Goal: Information Seeking & Learning: Learn about a topic

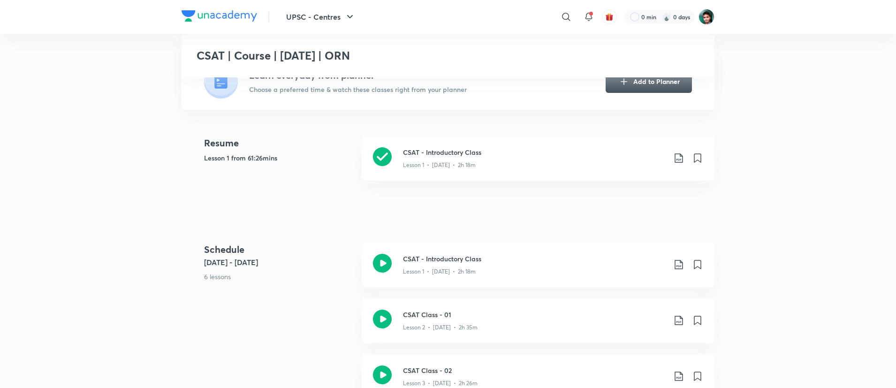
scroll to position [222, 0]
click at [380, 164] on icon at bounding box center [382, 154] width 19 height 19
click at [377, 271] on icon at bounding box center [382, 261] width 19 height 19
click at [382, 271] on icon at bounding box center [382, 261] width 19 height 19
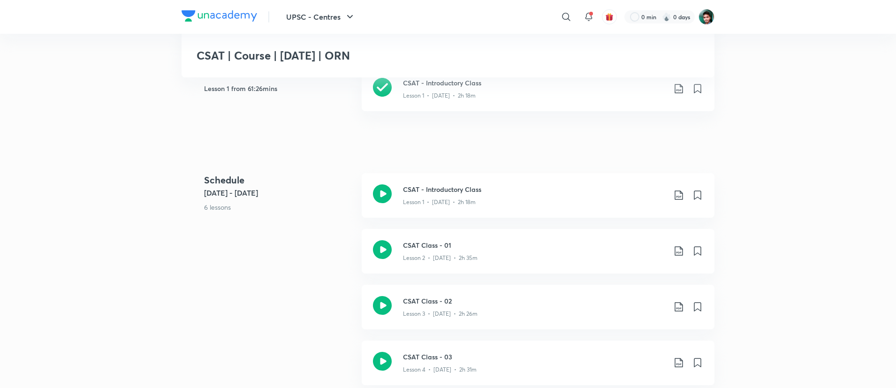
scroll to position [298, 0]
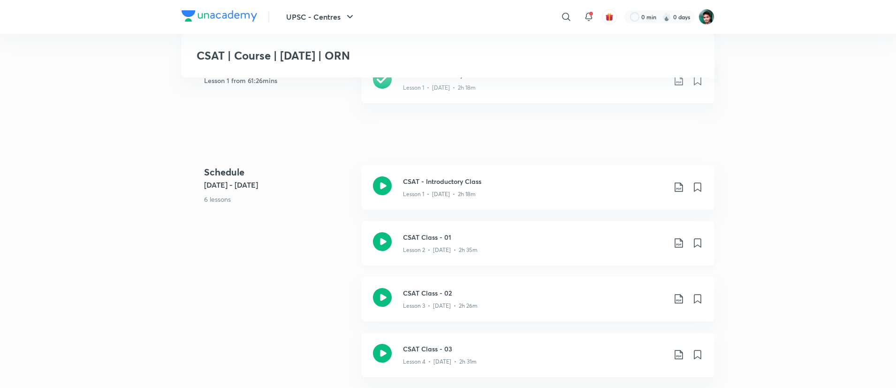
click at [383, 251] on icon at bounding box center [382, 241] width 19 height 19
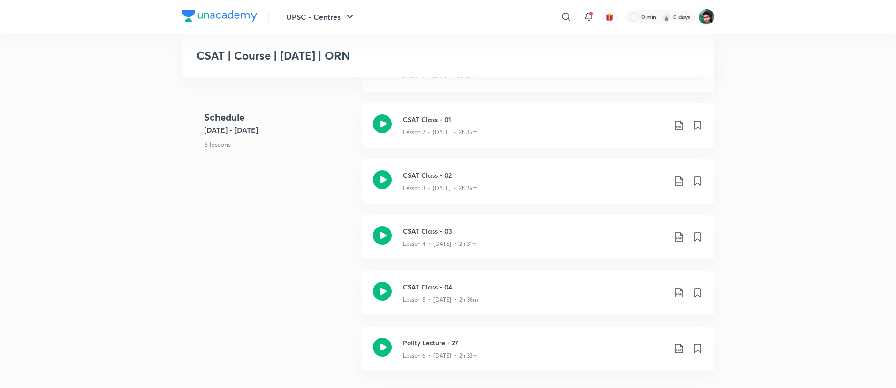
scroll to position [436, 0]
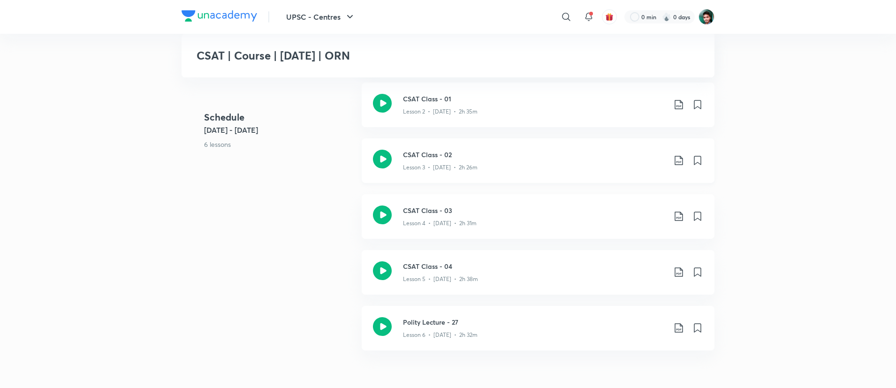
click at [384, 168] on icon at bounding box center [382, 159] width 19 height 19
click at [393, 279] on div "CSAT Class - 04 Lesson 5 • [DATE] • 2h 38m" at bounding box center [538, 272] width 353 height 45
click at [374, 278] on icon at bounding box center [382, 271] width 19 height 19
